Goal: Information Seeking & Learning: Check status

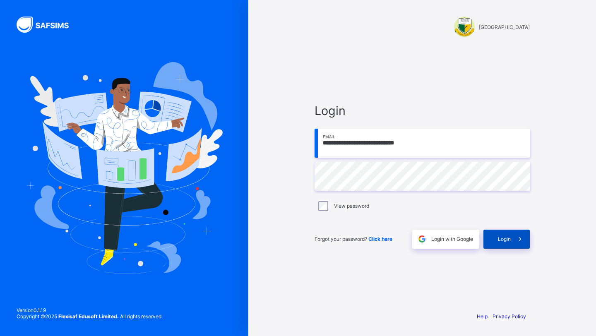
click at [501, 243] on div "Login" at bounding box center [507, 239] width 46 height 19
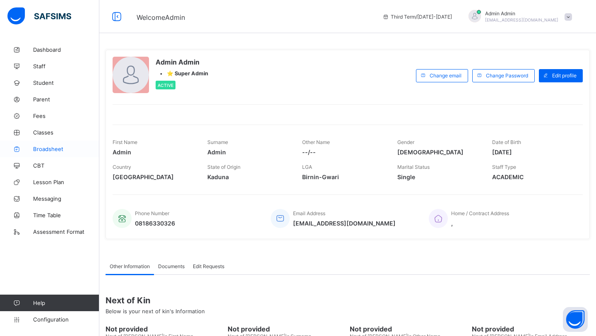
click at [43, 154] on link "Broadsheet" at bounding box center [49, 149] width 99 height 17
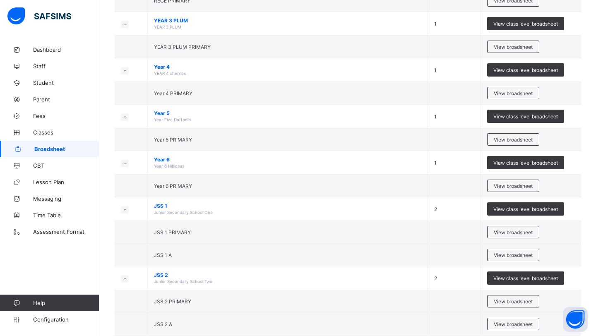
scroll to position [268, 0]
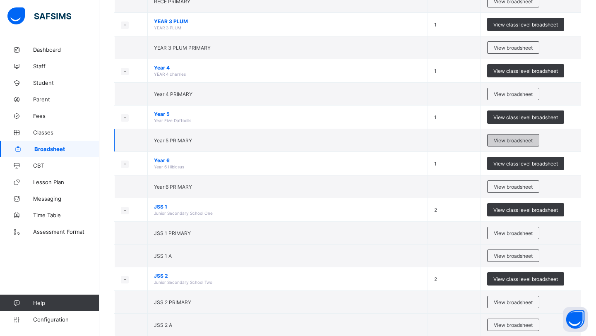
click at [496, 141] on span "View broadsheet" at bounding box center [513, 140] width 39 height 6
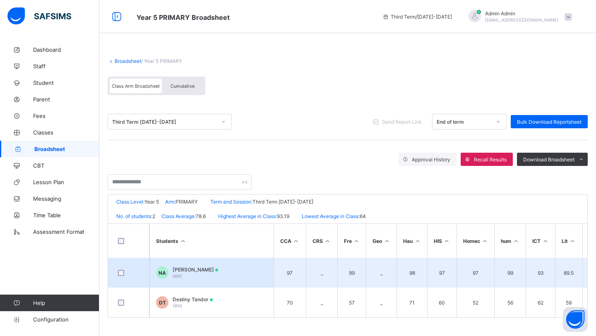
click at [207, 268] on span "[PERSON_NAME]" at bounding box center [196, 270] width 46 height 6
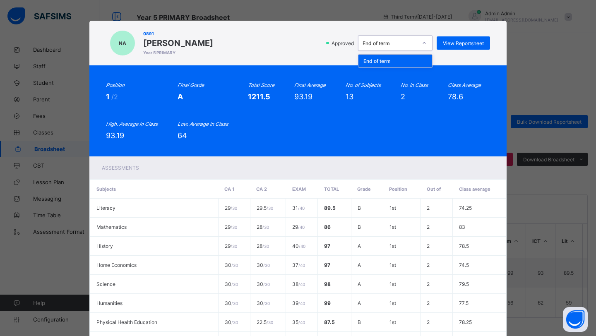
click at [409, 48] on div "End of term" at bounding box center [388, 43] width 58 height 12
click at [463, 45] on span "View Reportsheet" at bounding box center [463, 43] width 41 height 6
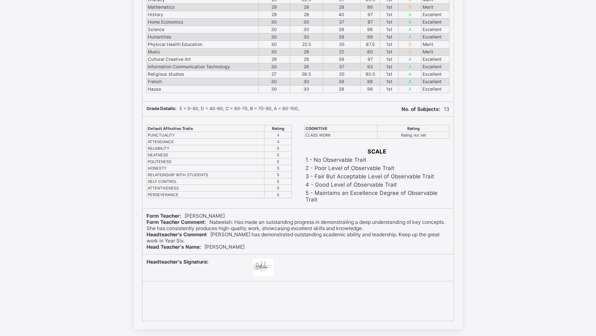
scroll to position [189, 0]
